Goal: Find specific page/section: Find specific page/section

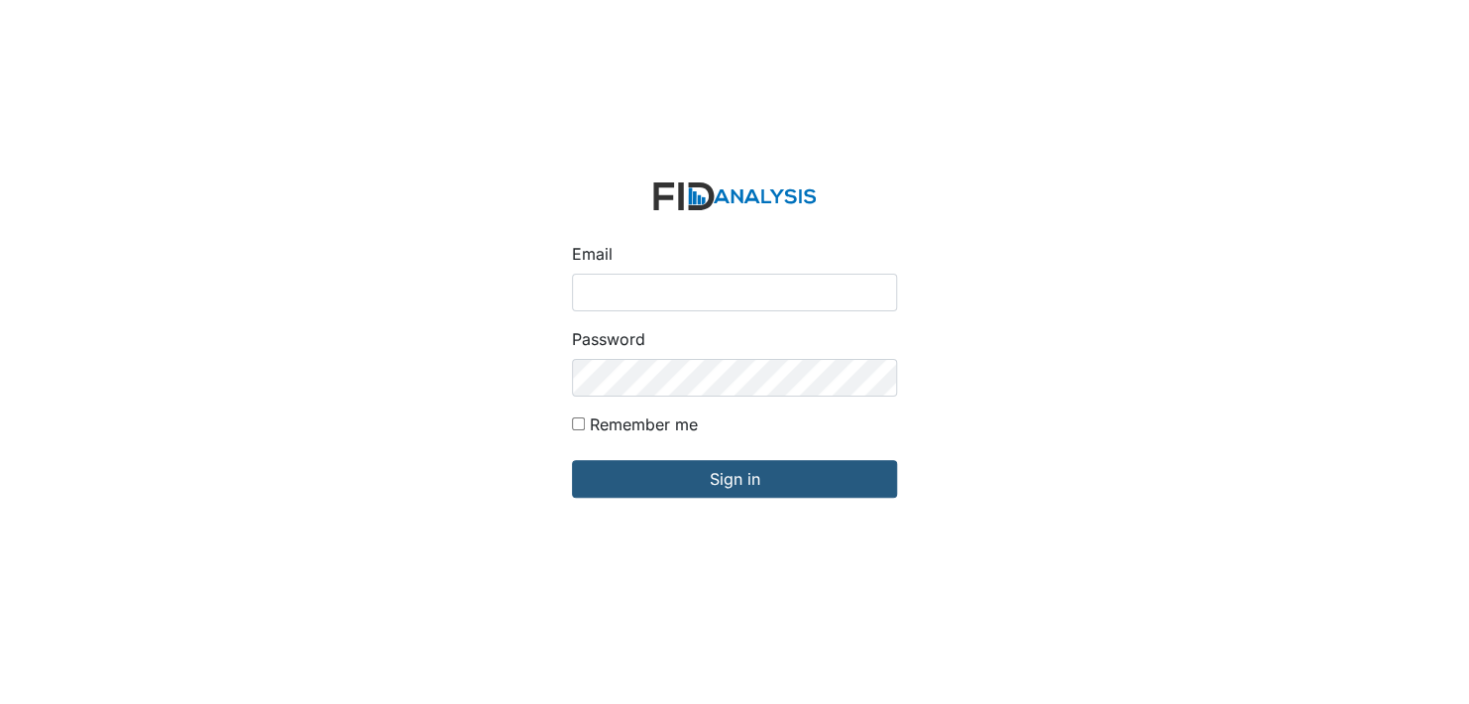
click at [616, 291] on input "Email" at bounding box center [734, 293] width 325 height 38
type input "[EMAIL_ADDRESS][DOMAIN_NAME]"
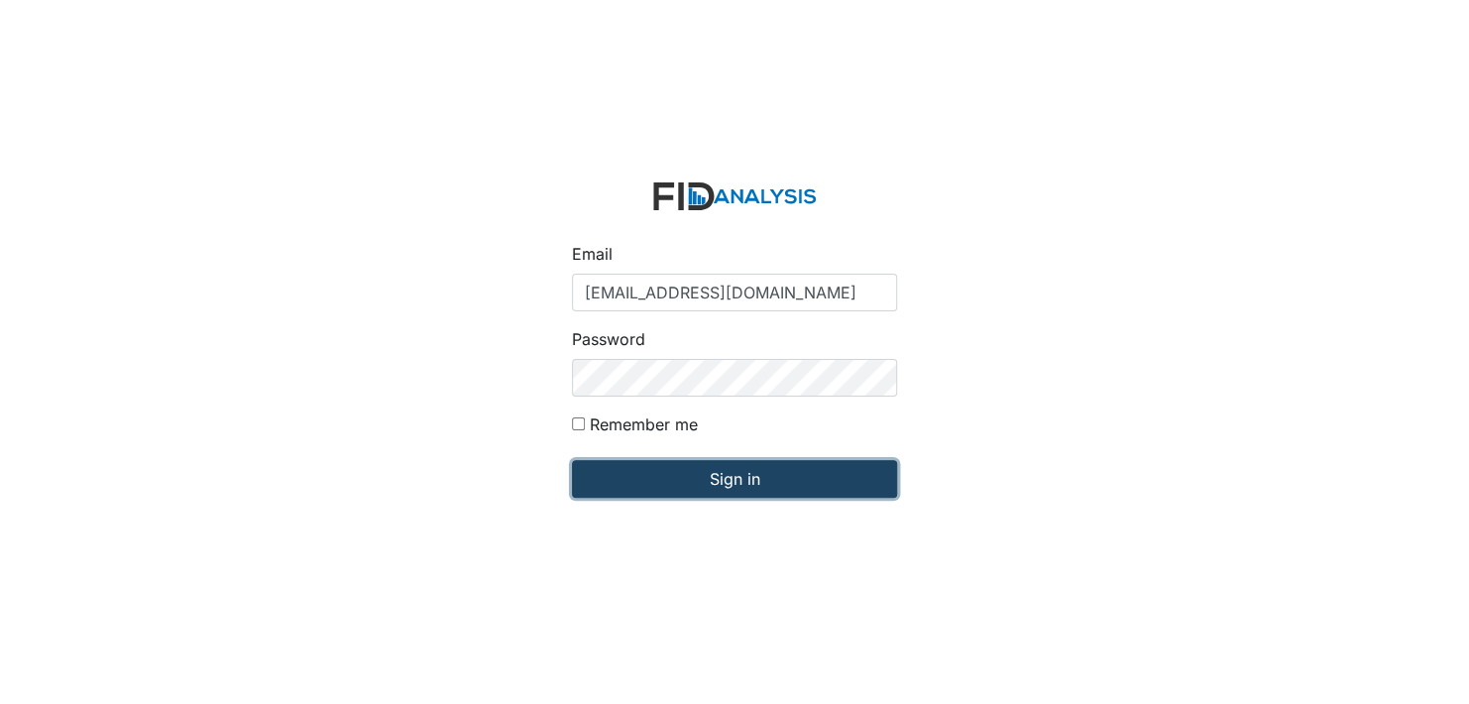
click at [725, 480] on input "Sign in" at bounding box center [734, 479] width 325 height 38
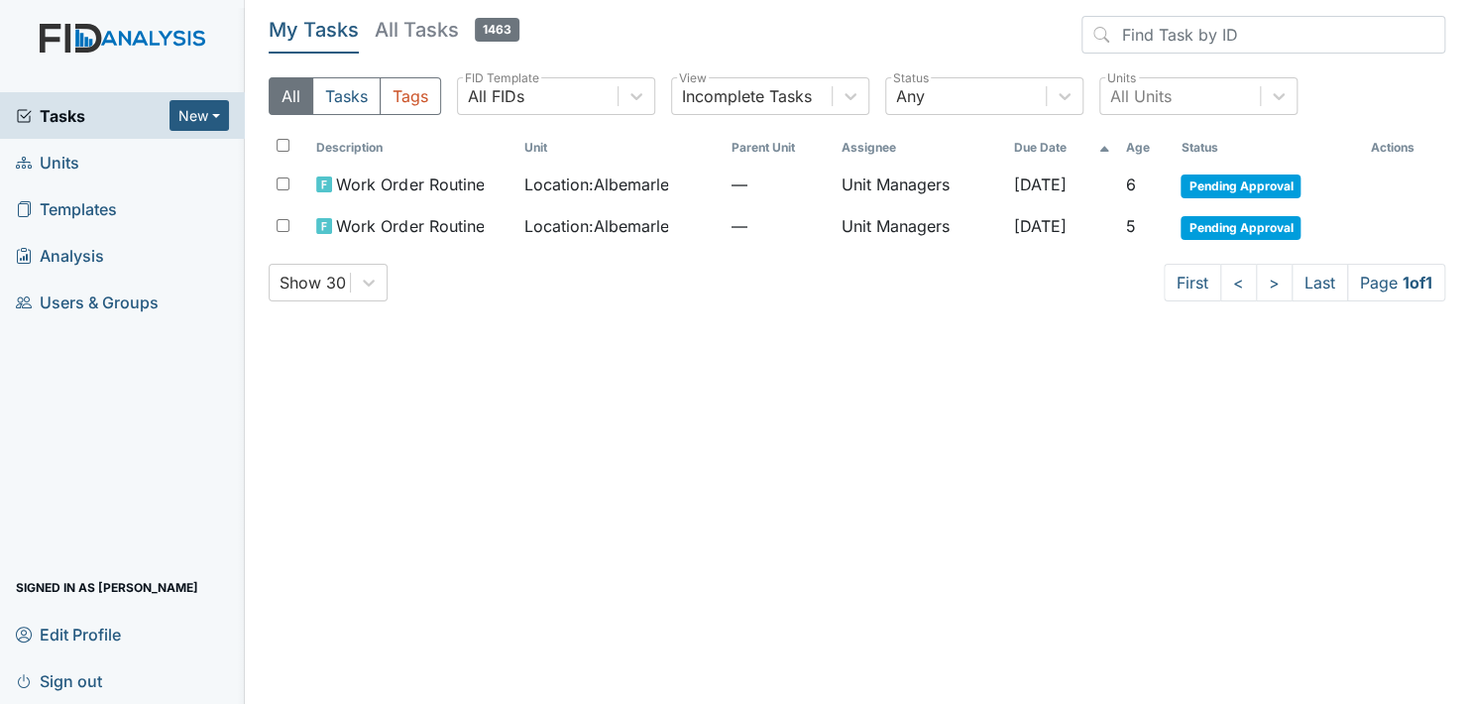
click at [83, 160] on link "Units" at bounding box center [122, 162] width 245 height 47
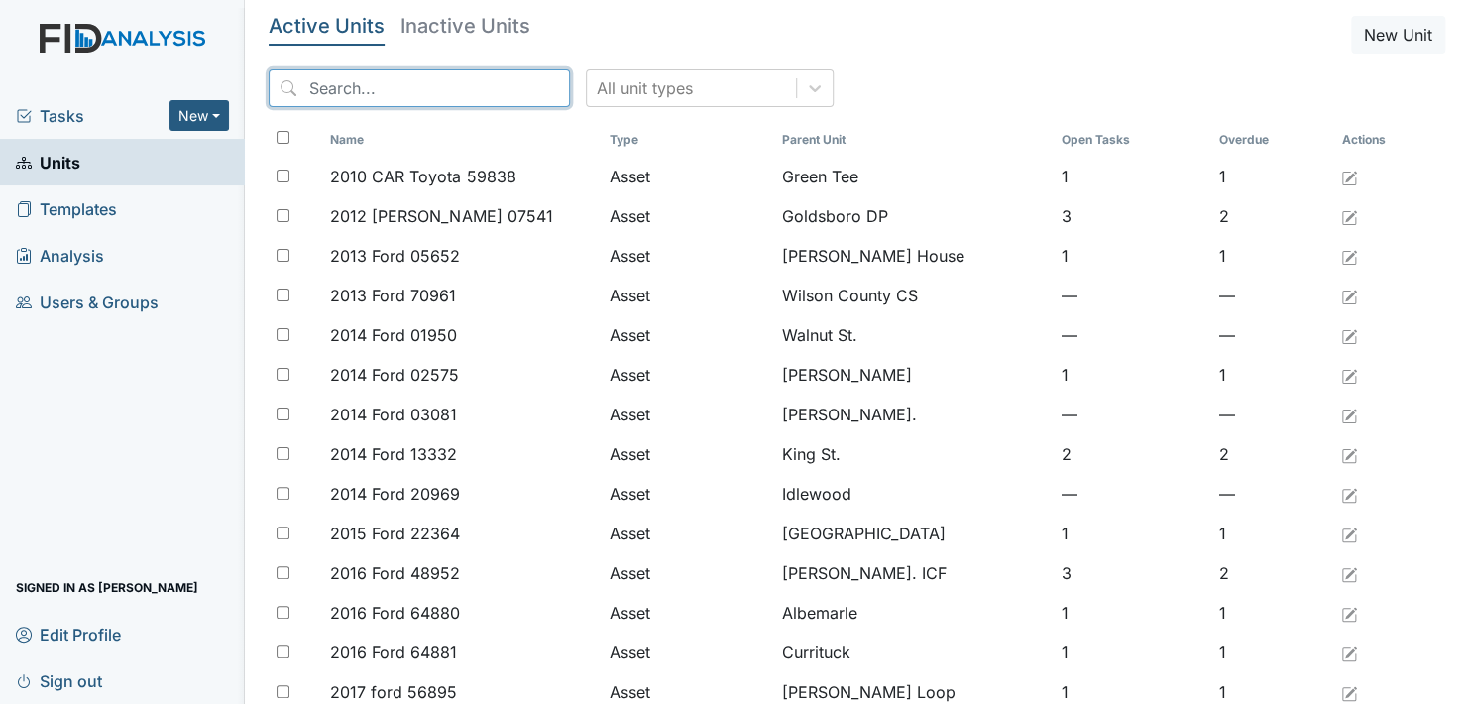
drag, startPoint x: 335, startPoint y: 87, endPoint x: 350, endPoint y: 96, distance: 17.3
click at [349, 96] on input "search" at bounding box center [419, 88] width 301 height 38
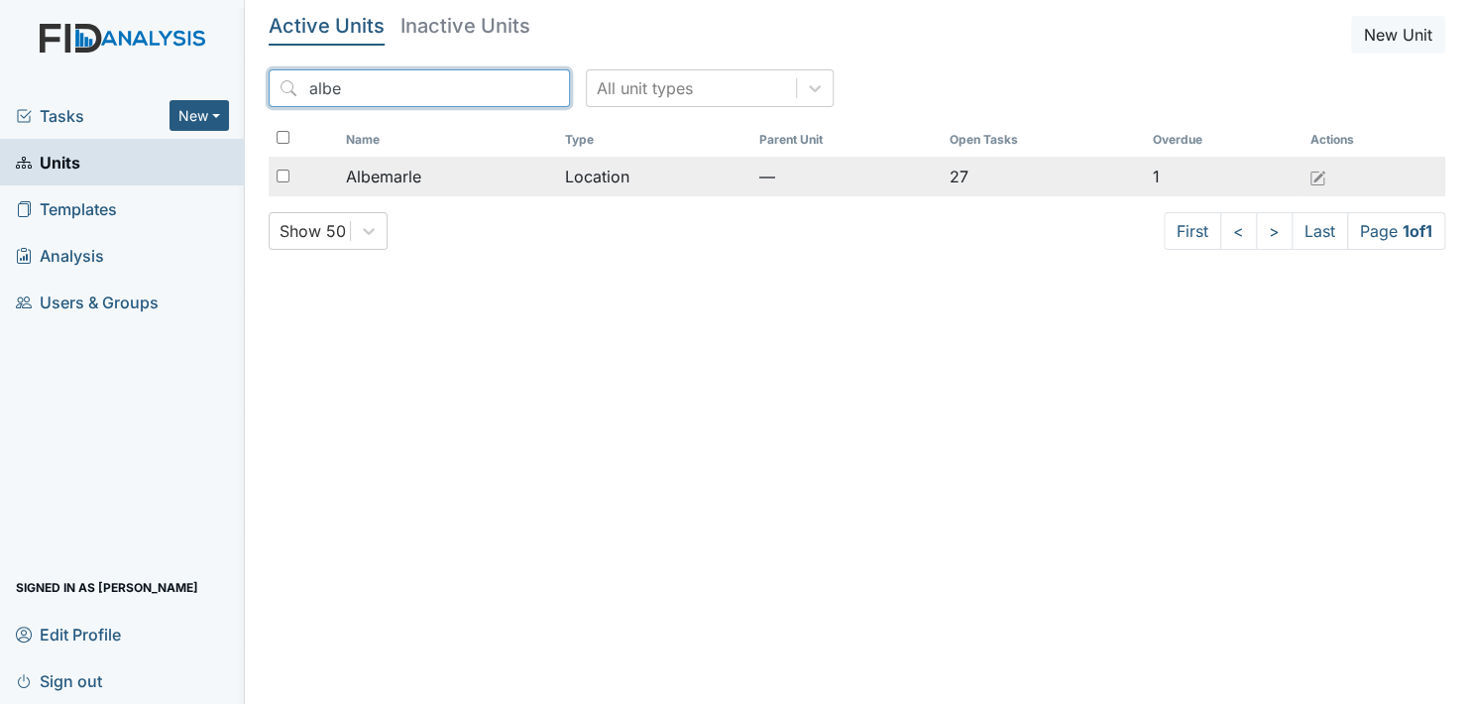
type input "albe"
click at [393, 169] on span "Albemarle" at bounding box center [383, 177] width 75 height 24
